Goal: Task Accomplishment & Management: Use online tool/utility

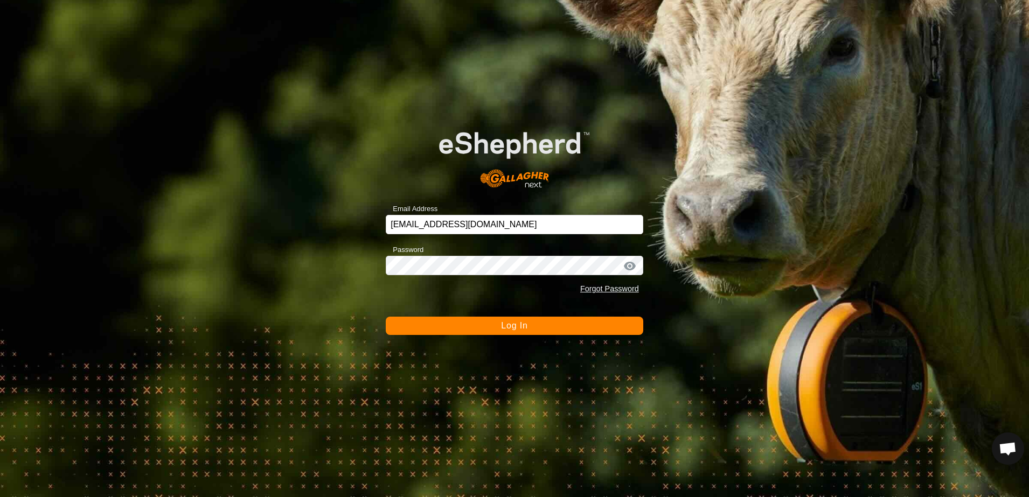
click at [439, 329] on button "Log In" at bounding box center [514, 326] width 257 height 18
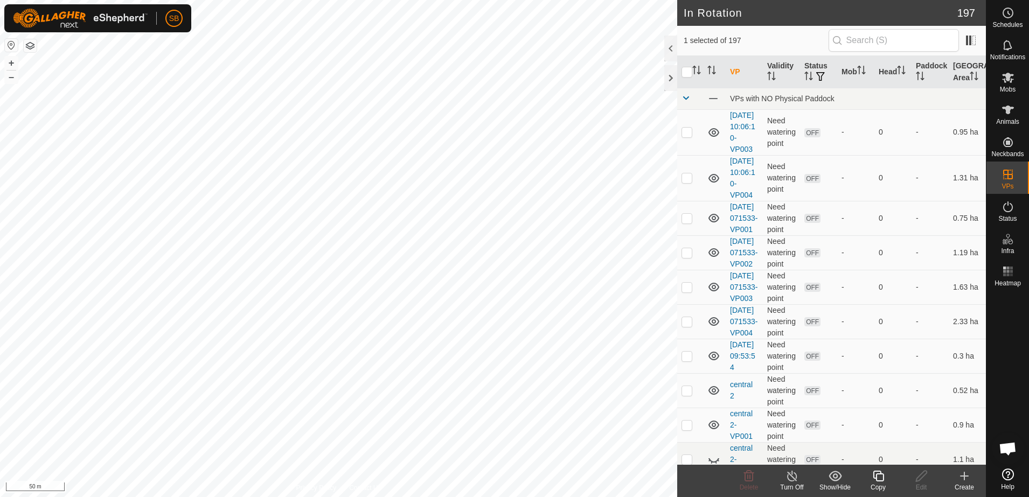
click at [966, 472] on icon at bounding box center [964, 476] width 13 height 13
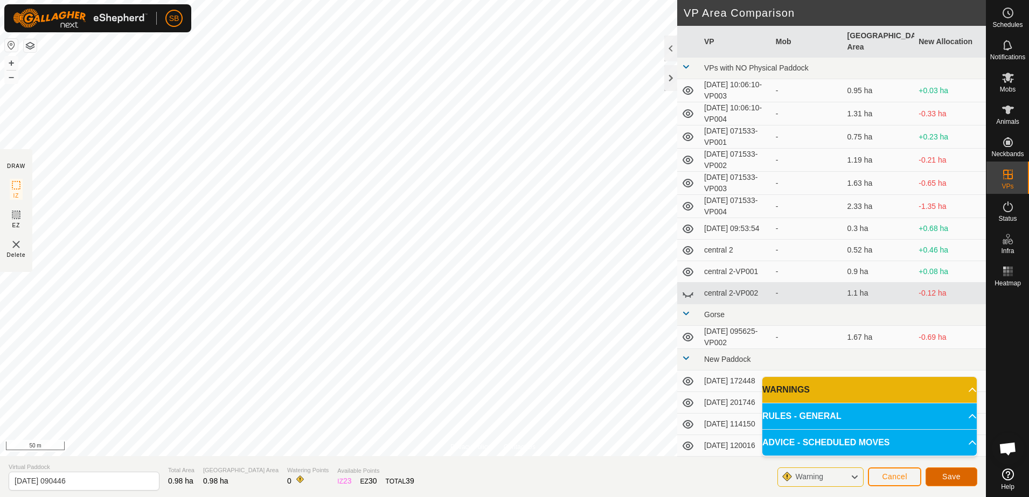
click at [941, 471] on button "Save" at bounding box center [951, 477] width 52 height 19
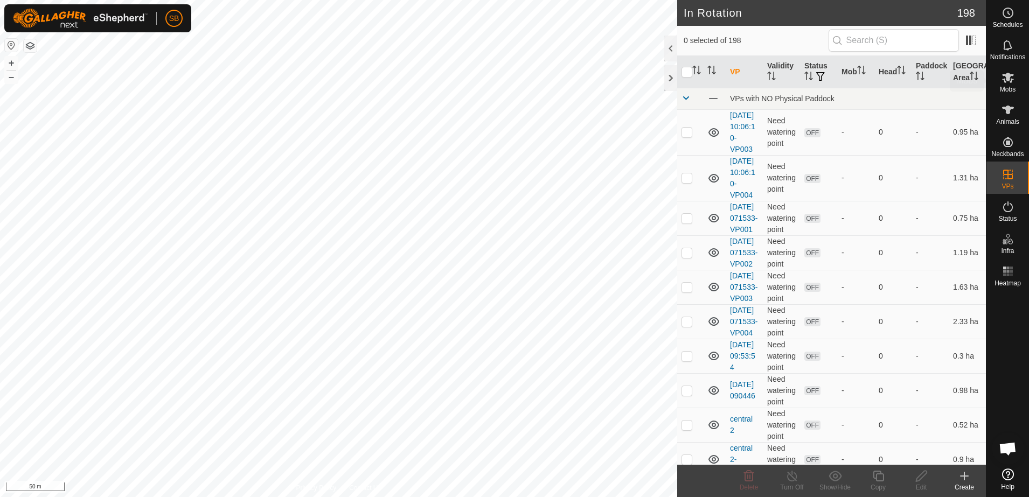
click at [1007, 82] on icon at bounding box center [1007, 77] width 13 height 13
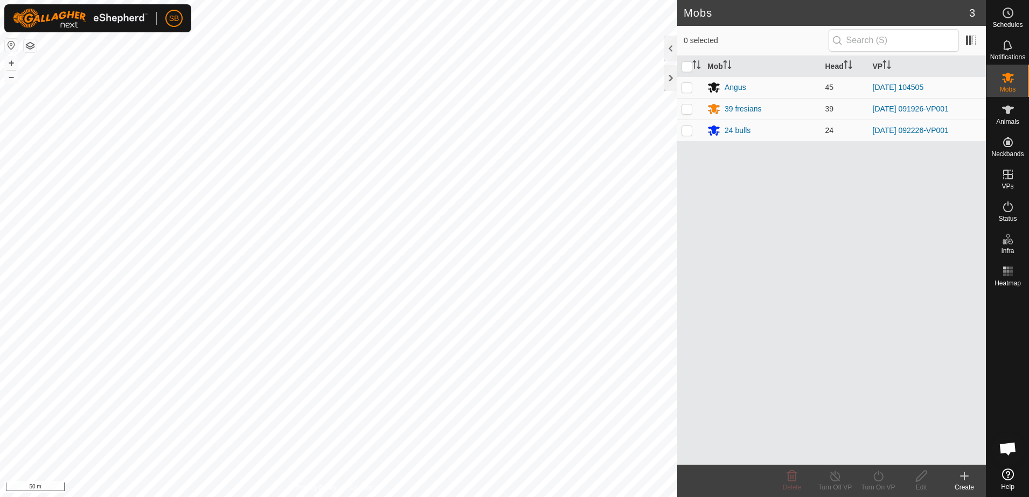
click at [692, 129] on p-checkbox at bounding box center [686, 130] width 11 height 9
checkbox input "true"
click at [884, 477] on icon at bounding box center [877, 476] width 13 height 13
click at [889, 458] on link "Now" at bounding box center [910, 453] width 107 height 22
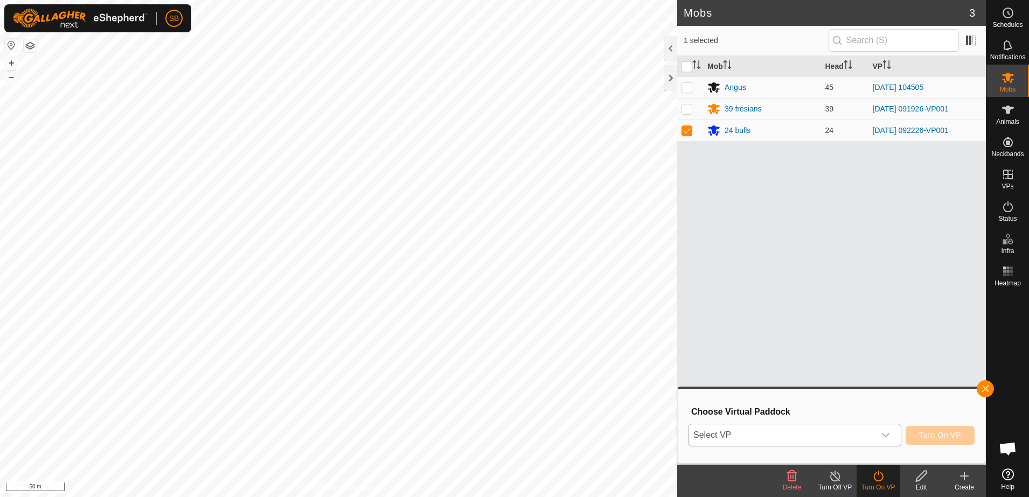
click at [889, 426] on div "dropdown trigger" at bounding box center [886, 435] width 22 height 22
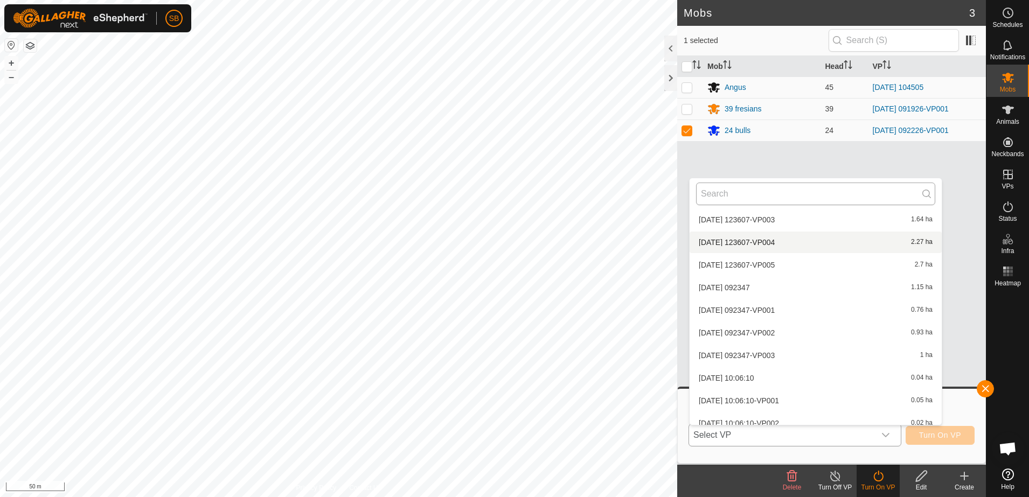
scroll to position [4247, 0]
click at [762, 196] on input "text" at bounding box center [815, 194] width 239 height 23
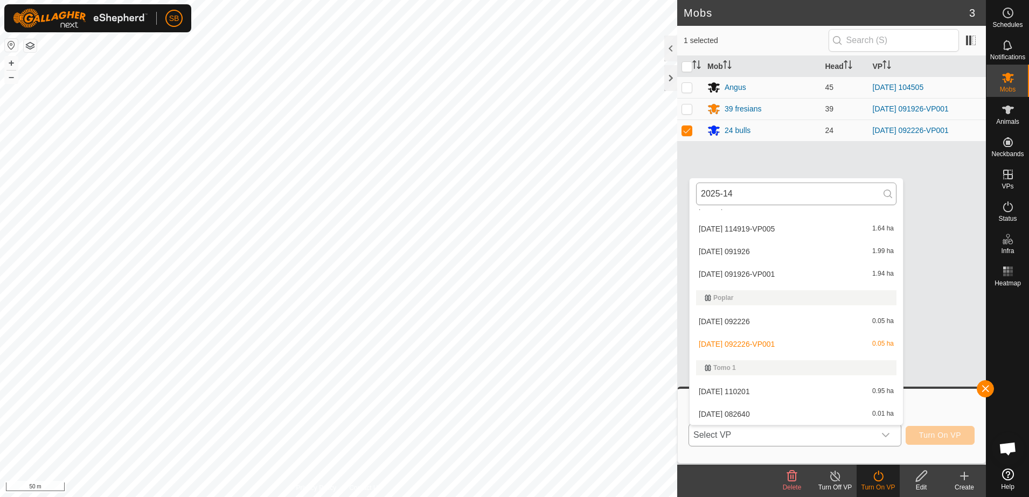
scroll to position [0, 0]
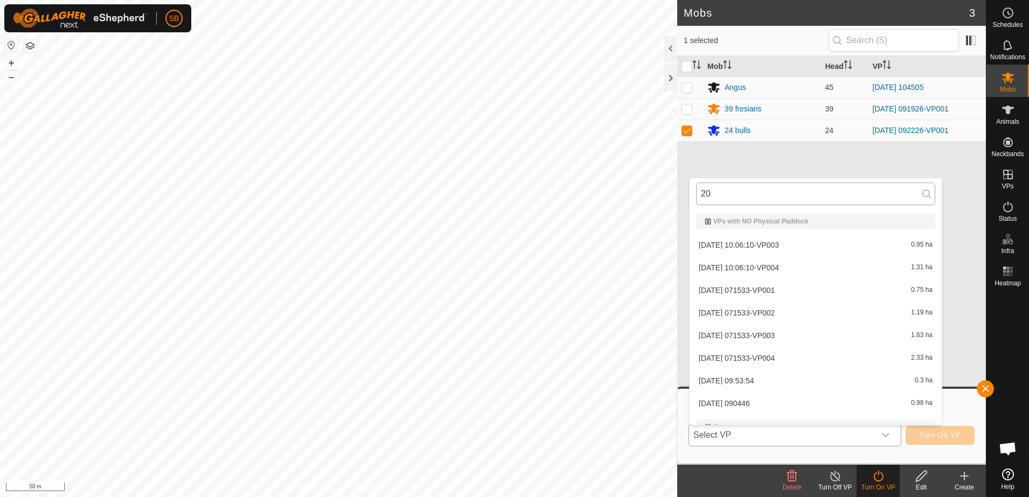
type input "2"
click at [777, 332] on li "[DATE] 090446 0.98 ha" at bounding box center [815, 336] width 252 height 22
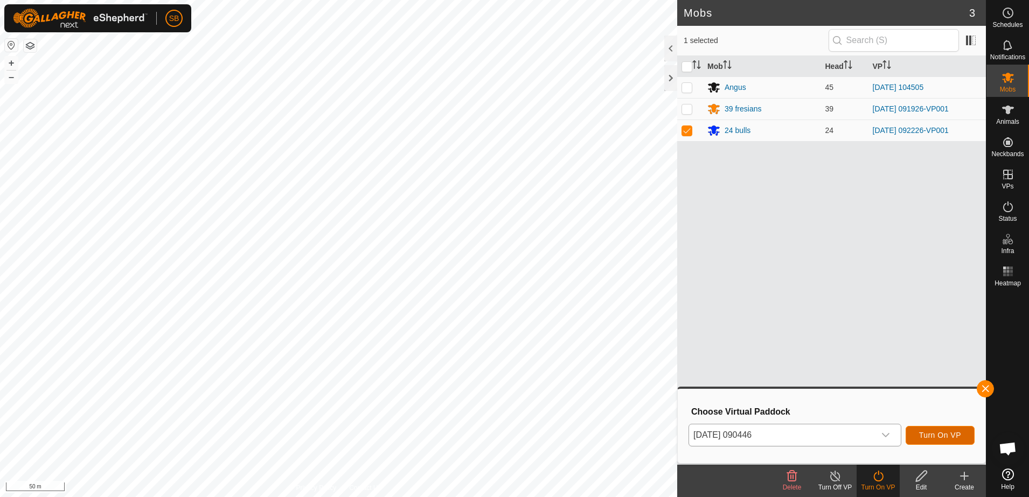
click at [938, 433] on span "Turn On VP" at bounding box center [940, 435] width 42 height 9
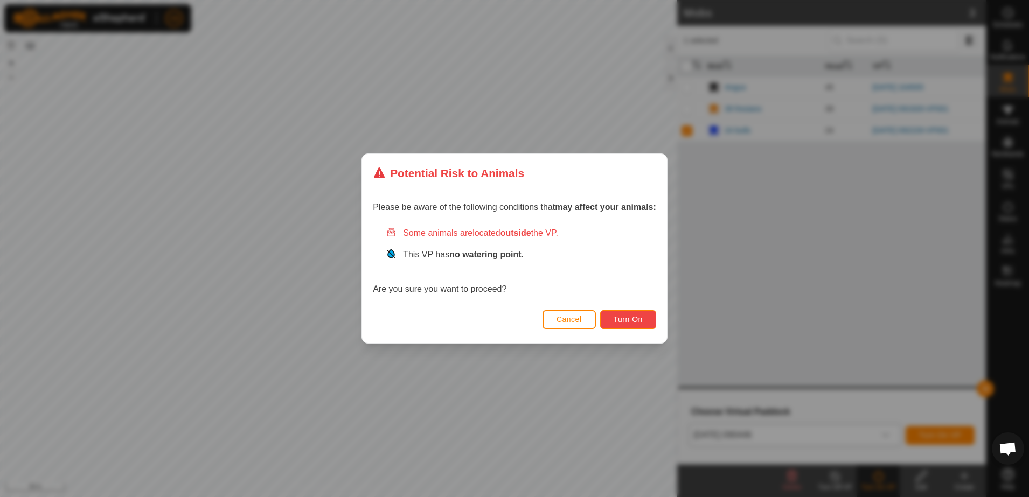
click at [646, 314] on button "Turn On" at bounding box center [628, 319] width 56 height 19
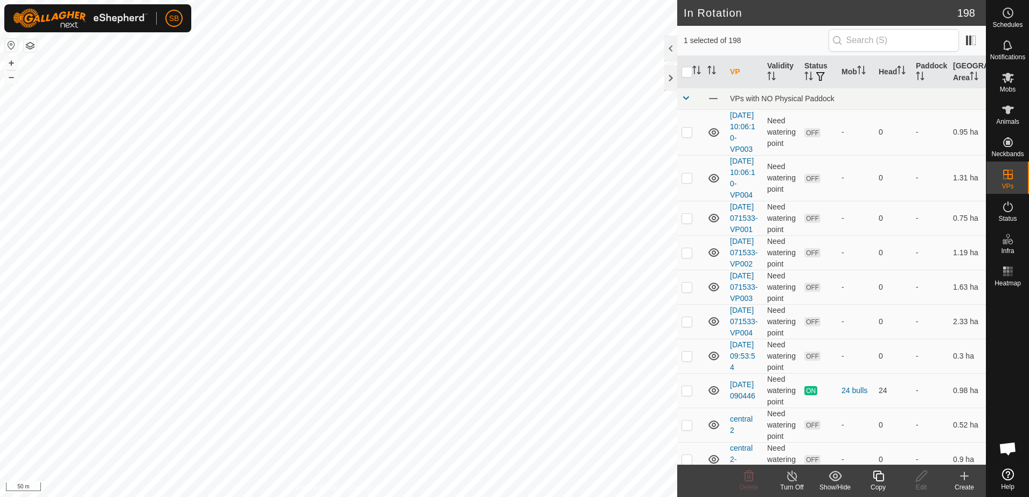
click at [960, 483] on div "Create" at bounding box center [964, 488] width 43 height 10
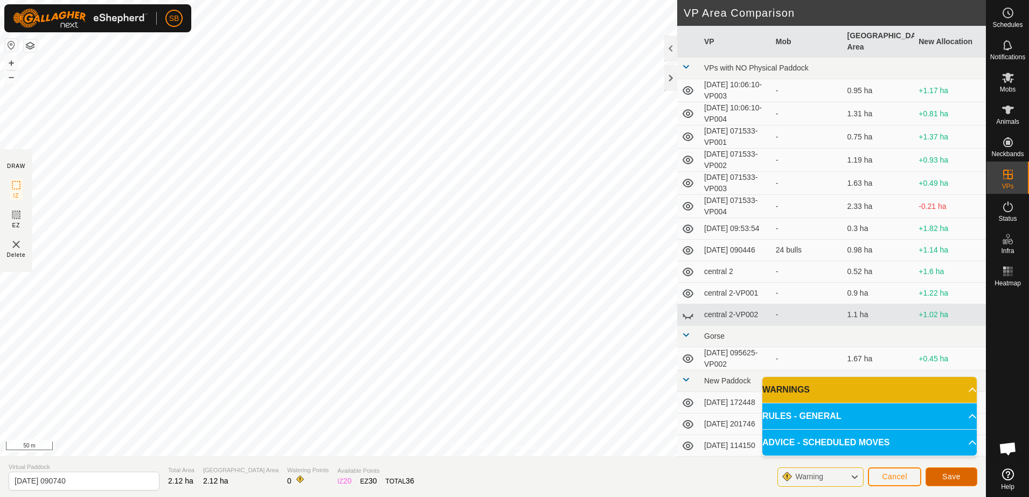
click at [951, 473] on span "Save" at bounding box center [951, 476] width 18 height 9
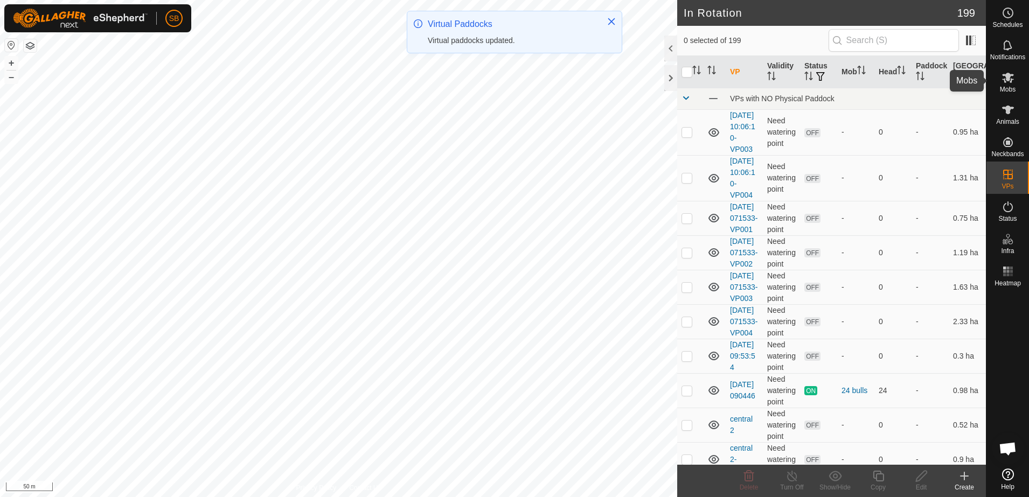
click at [1006, 83] on icon at bounding box center [1007, 77] width 13 height 13
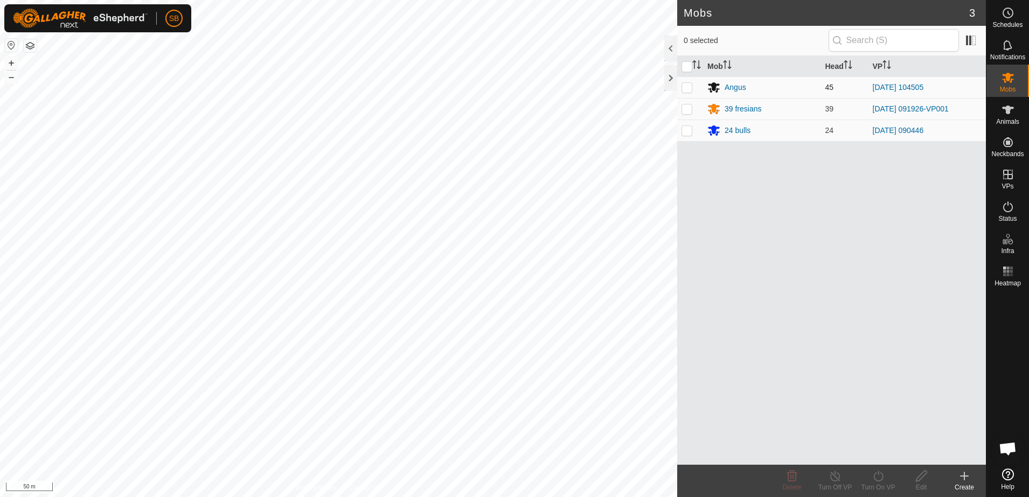
click at [689, 90] on p-checkbox at bounding box center [686, 87] width 11 height 9
checkbox input "true"
click at [871, 478] on icon at bounding box center [877, 476] width 13 height 13
click at [880, 454] on link "Now" at bounding box center [910, 453] width 107 height 22
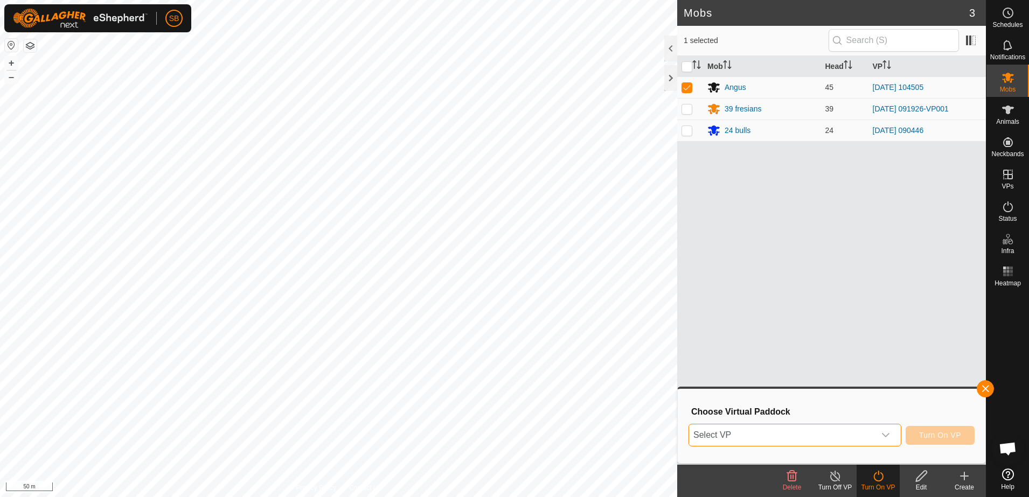
click at [853, 431] on span "Select VP" at bounding box center [782, 435] width 186 height 22
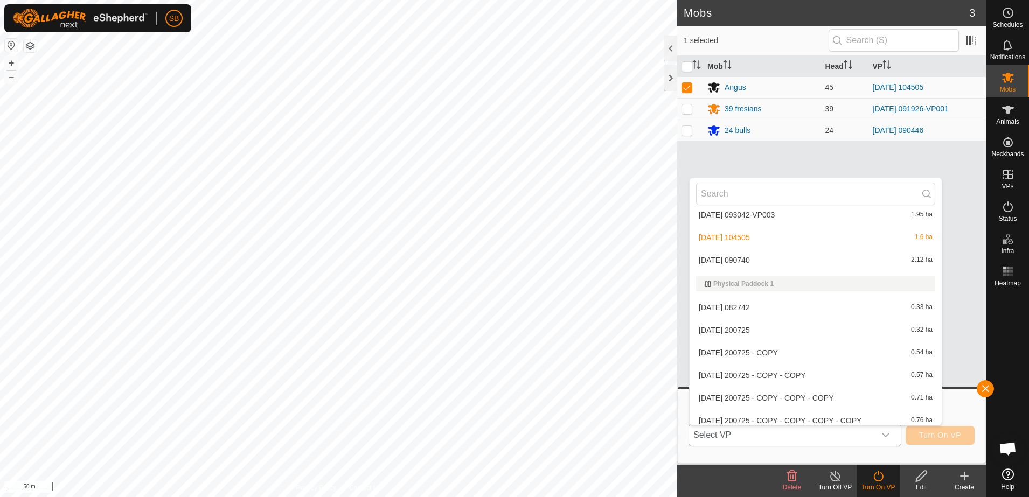
scroll to position [2503, 0]
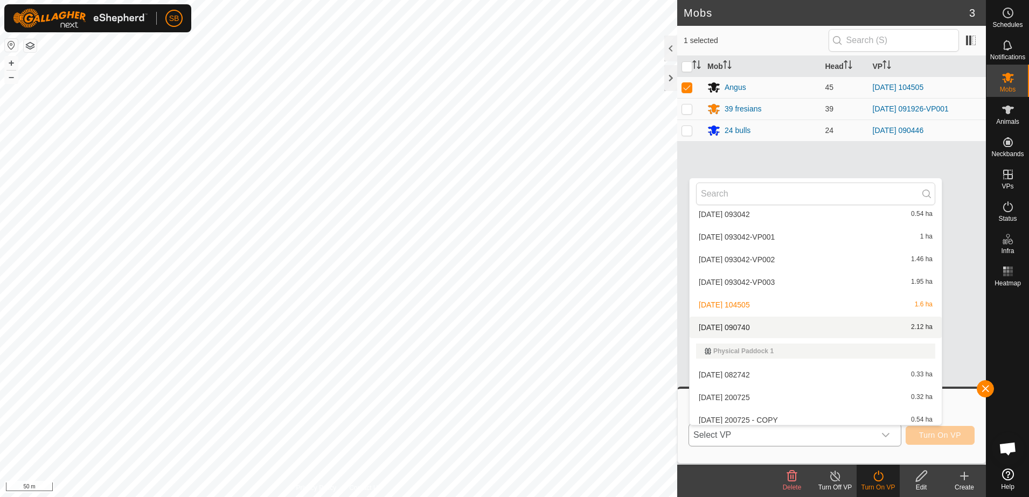
click at [791, 322] on li "[DATE] 090740 2.12 ha" at bounding box center [815, 328] width 252 height 22
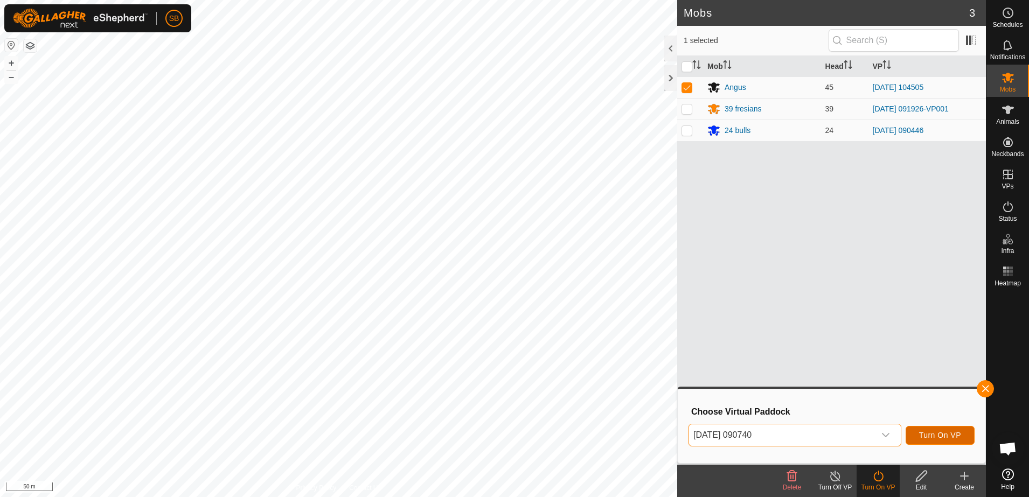
click at [949, 434] on span "Turn On VP" at bounding box center [940, 435] width 42 height 9
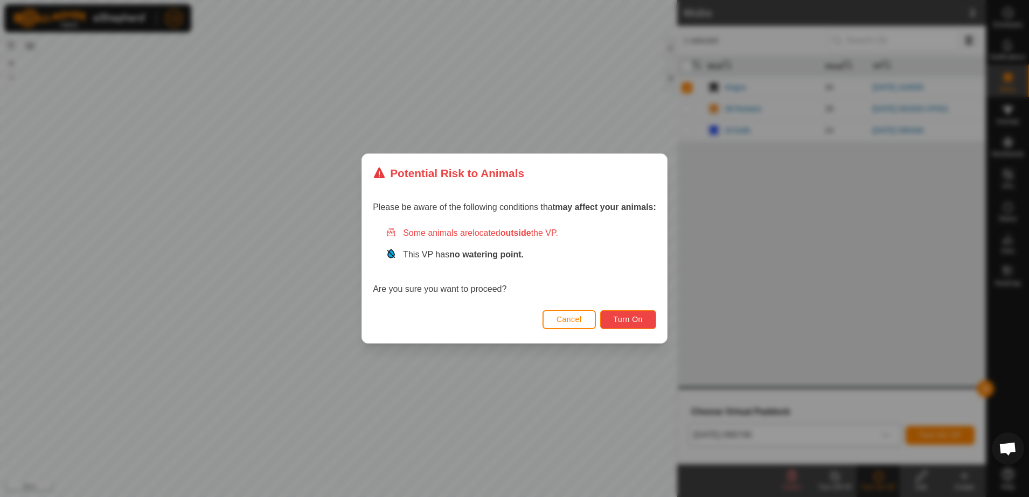
click at [645, 319] on button "Turn On" at bounding box center [628, 319] width 56 height 19
